Goal: Use online tool/utility: Utilize a website feature to perform a specific function

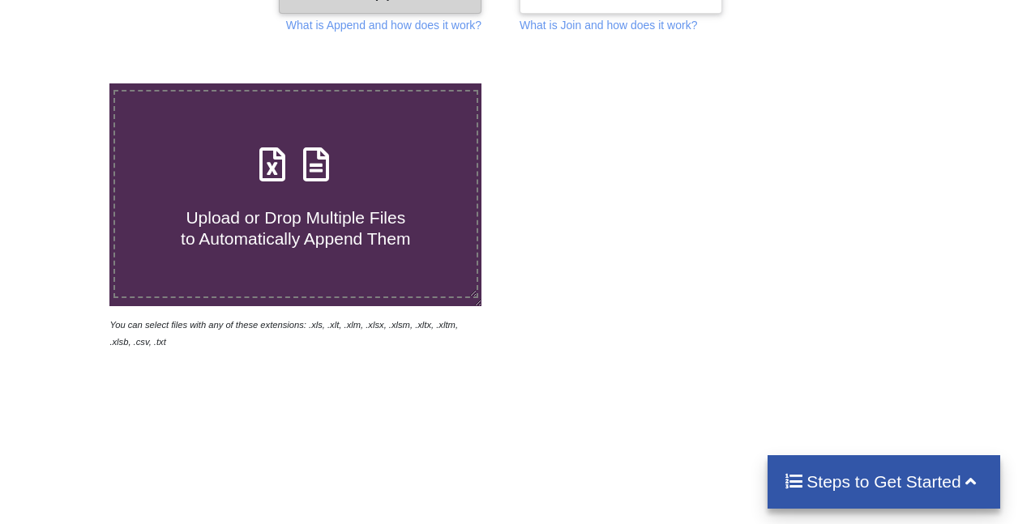
click at [298, 223] on span "Upload or Drop Multiple Files to Automatically Append Them" at bounding box center [295, 227] width 229 height 39
click at [68, 83] on input "Upload or Drop Multiple Files to Automatically Append Them" at bounding box center [68, 83] width 0 height 0
type input "C:\fakepath\Grade 1.xlsx"
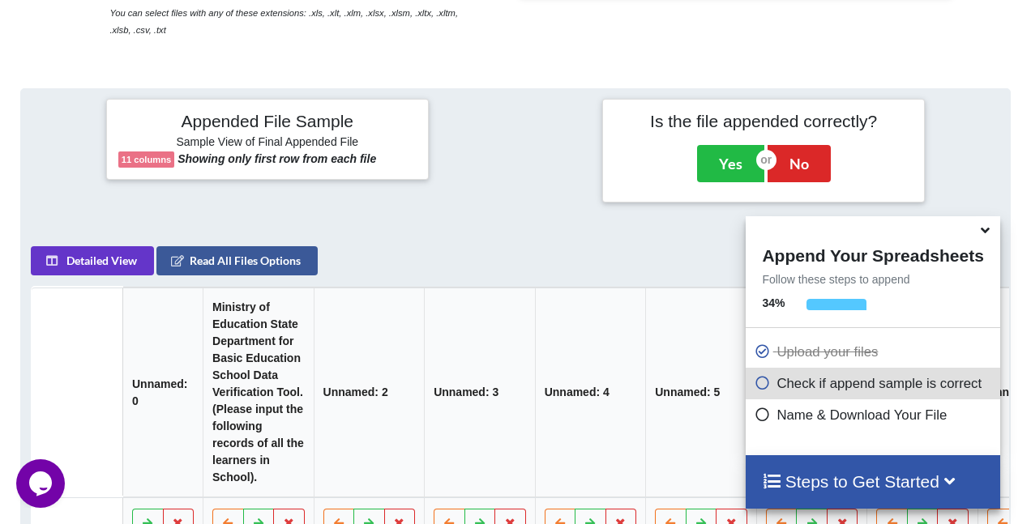
scroll to position [642, 0]
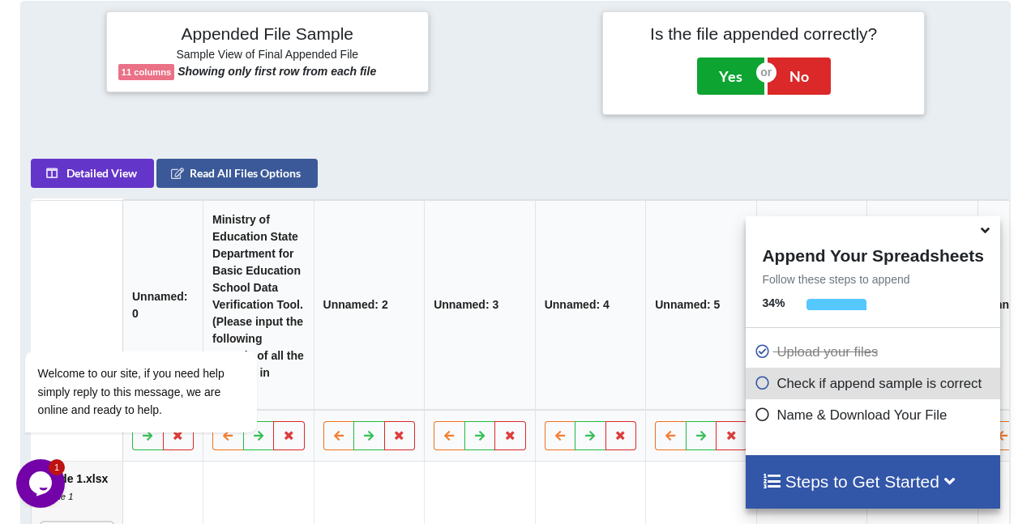
click at [719, 65] on button "Yes" at bounding box center [730, 76] width 67 height 37
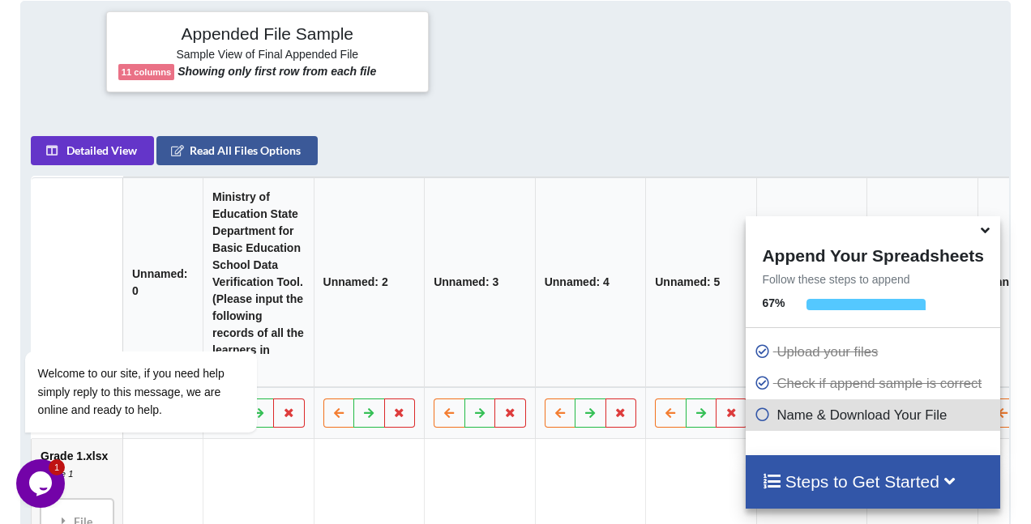
scroll to position [326, 0]
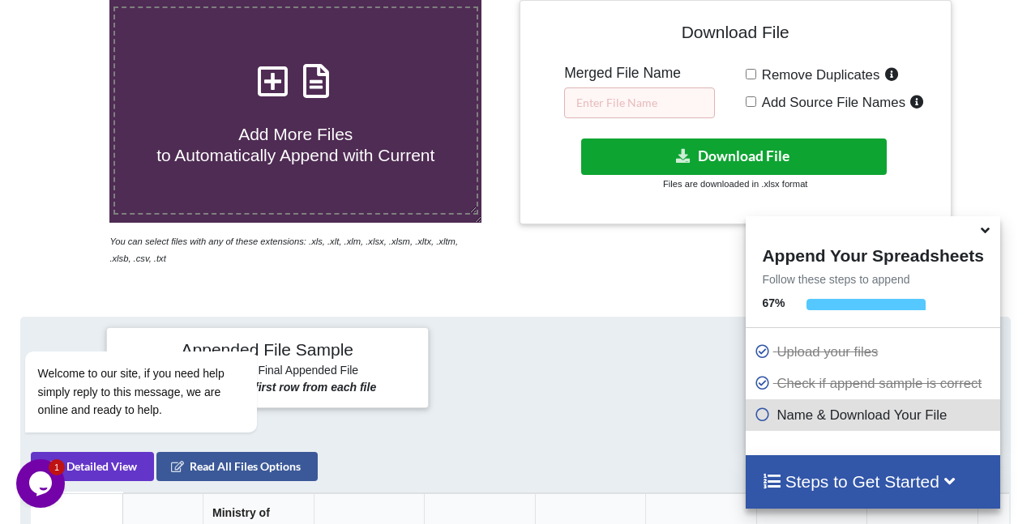
click at [704, 153] on button "Download File" at bounding box center [733, 157] width 305 height 36
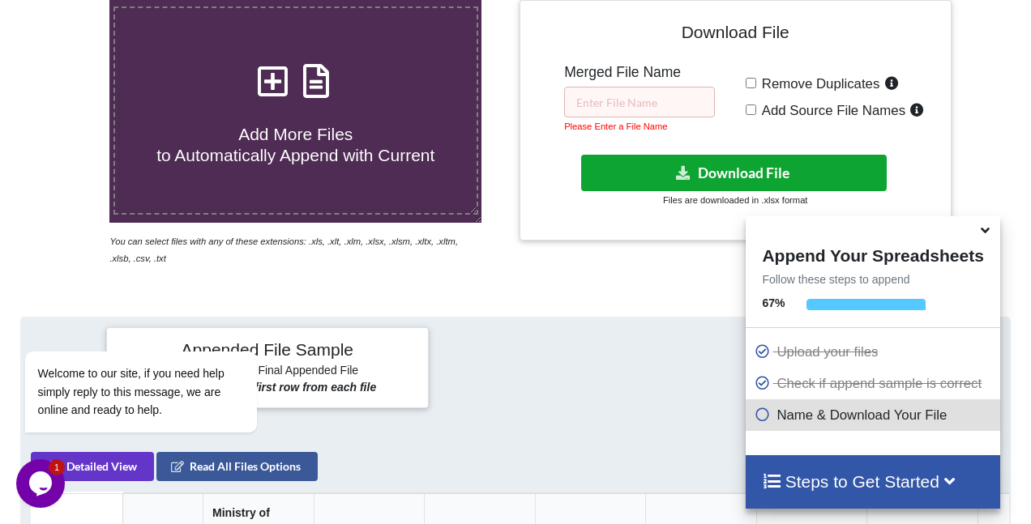
click at [707, 166] on button "Download File" at bounding box center [733, 173] width 305 height 36
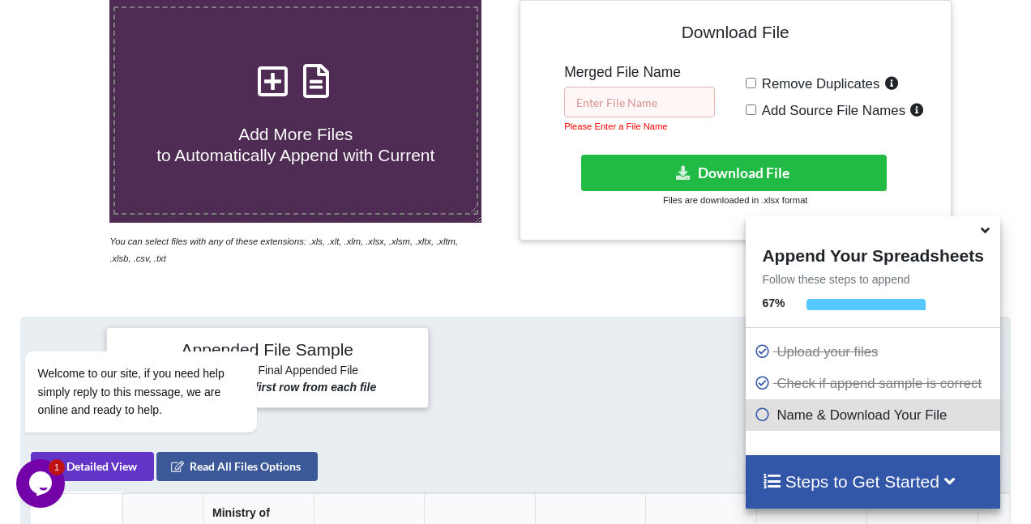
click at [620, 101] on input "text" at bounding box center [639, 102] width 151 height 31
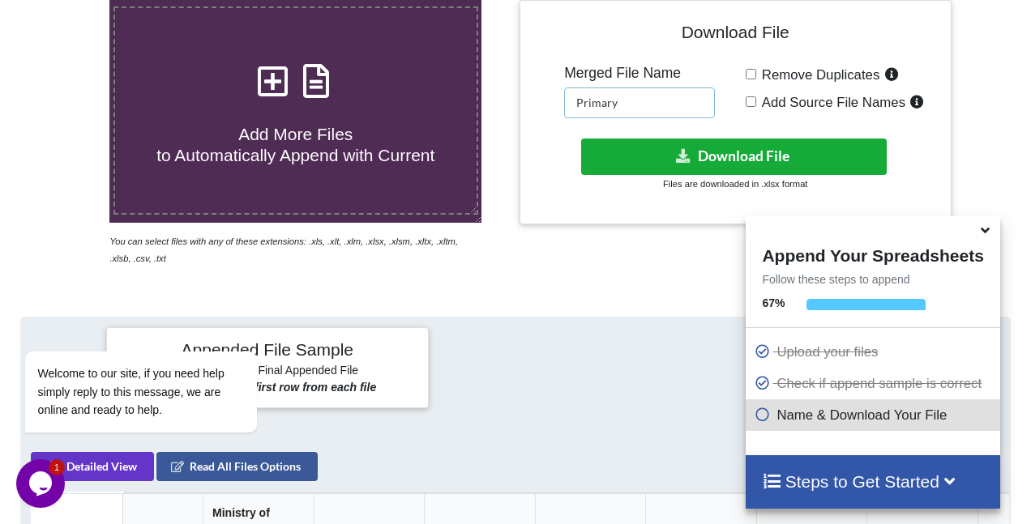
type input "Primary"
click at [704, 150] on button "Download File" at bounding box center [733, 157] width 305 height 36
